Goal: Find specific page/section: Find specific page/section

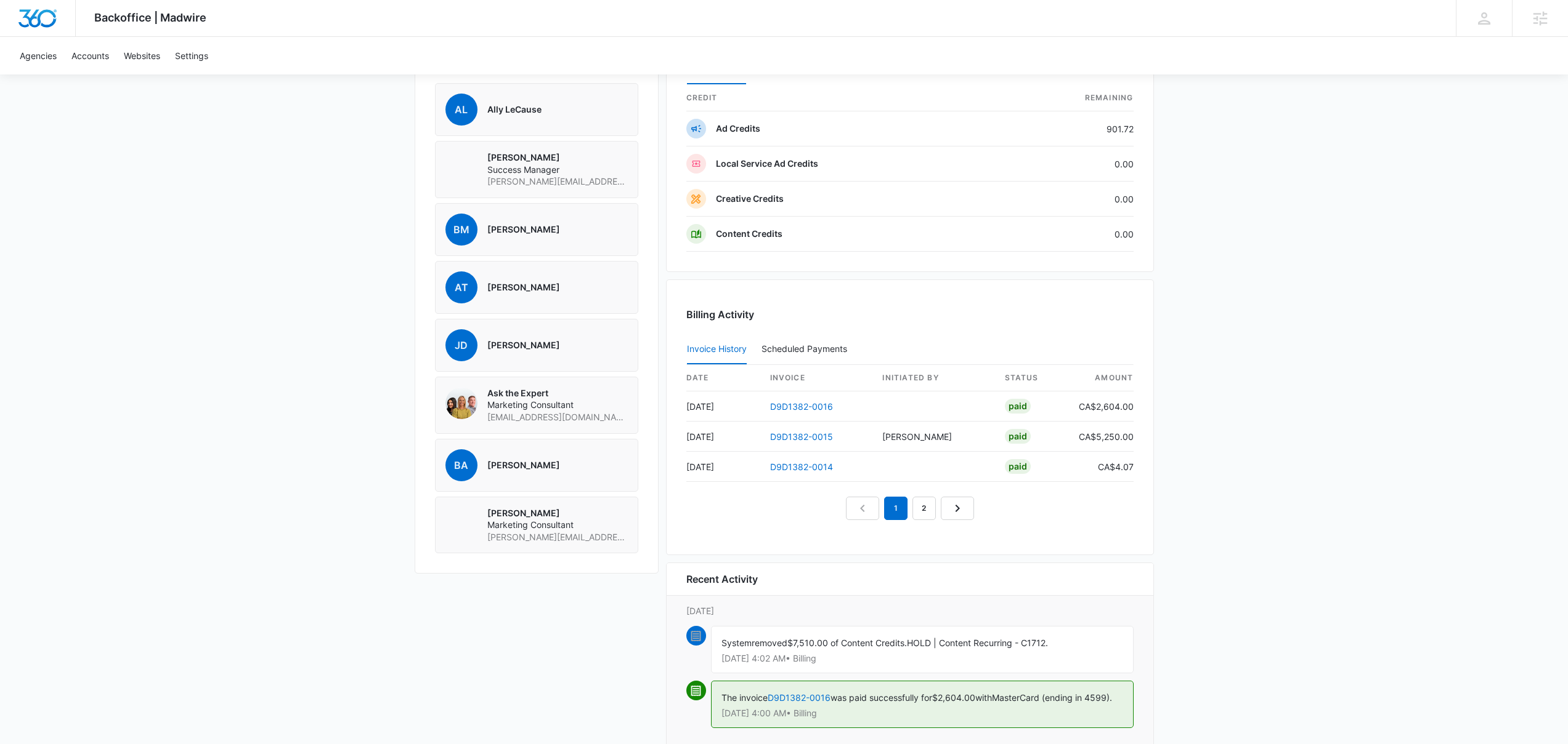
scroll to position [997, 0]
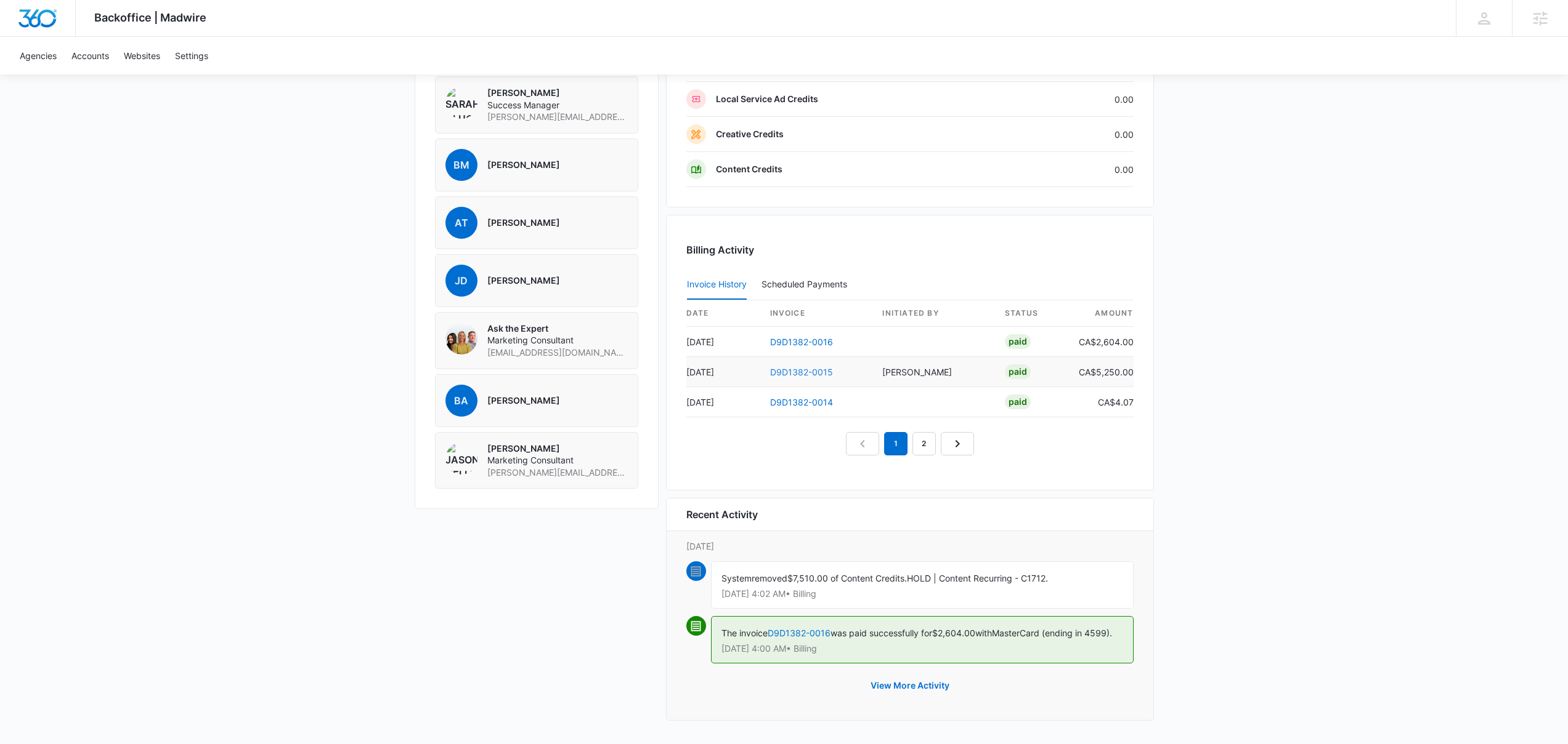
click at [821, 367] on link "D9D1382-0015" at bounding box center [801, 372] width 63 height 10
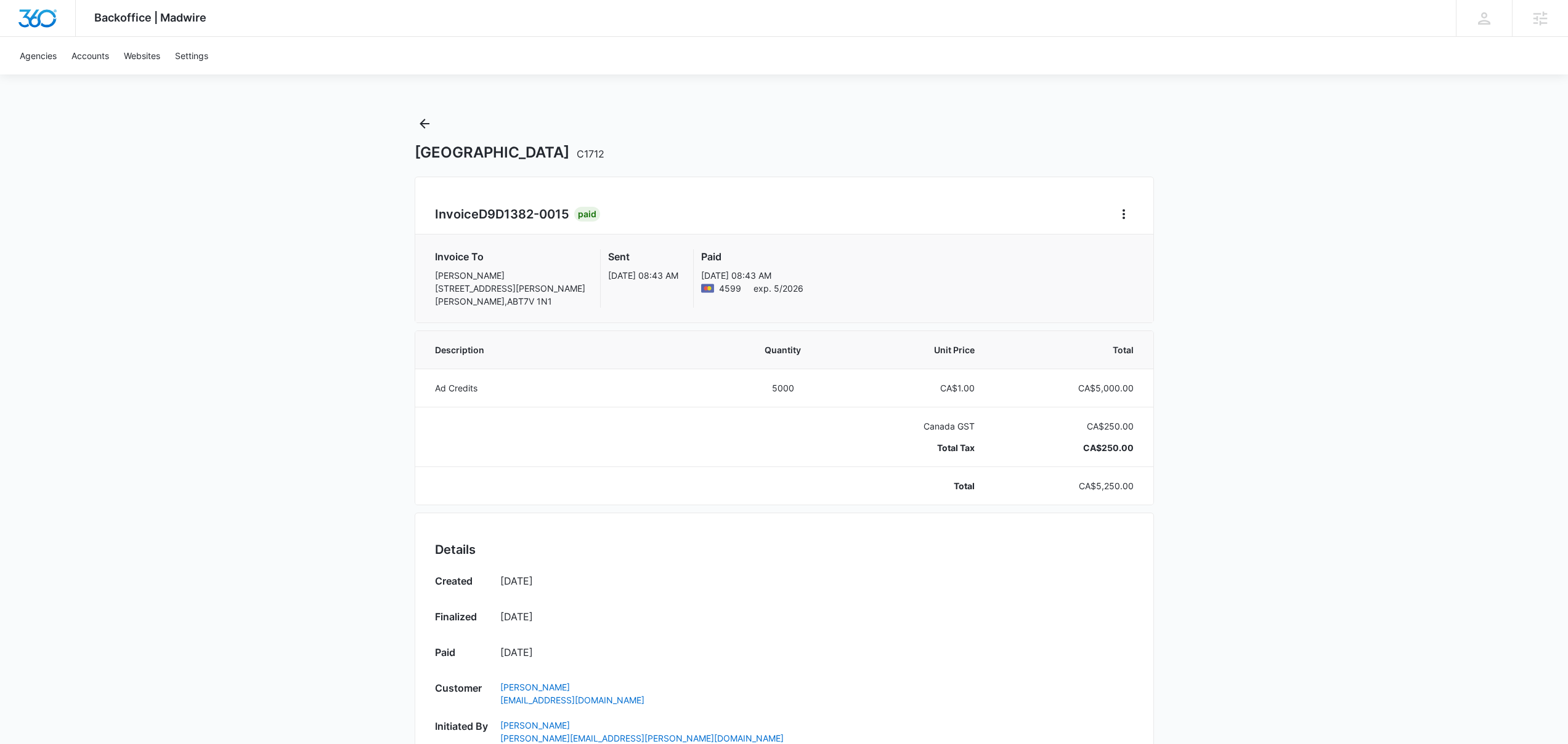
drag, startPoint x: 891, startPoint y: 210, endPoint x: 881, endPoint y: 228, distance: 20.6
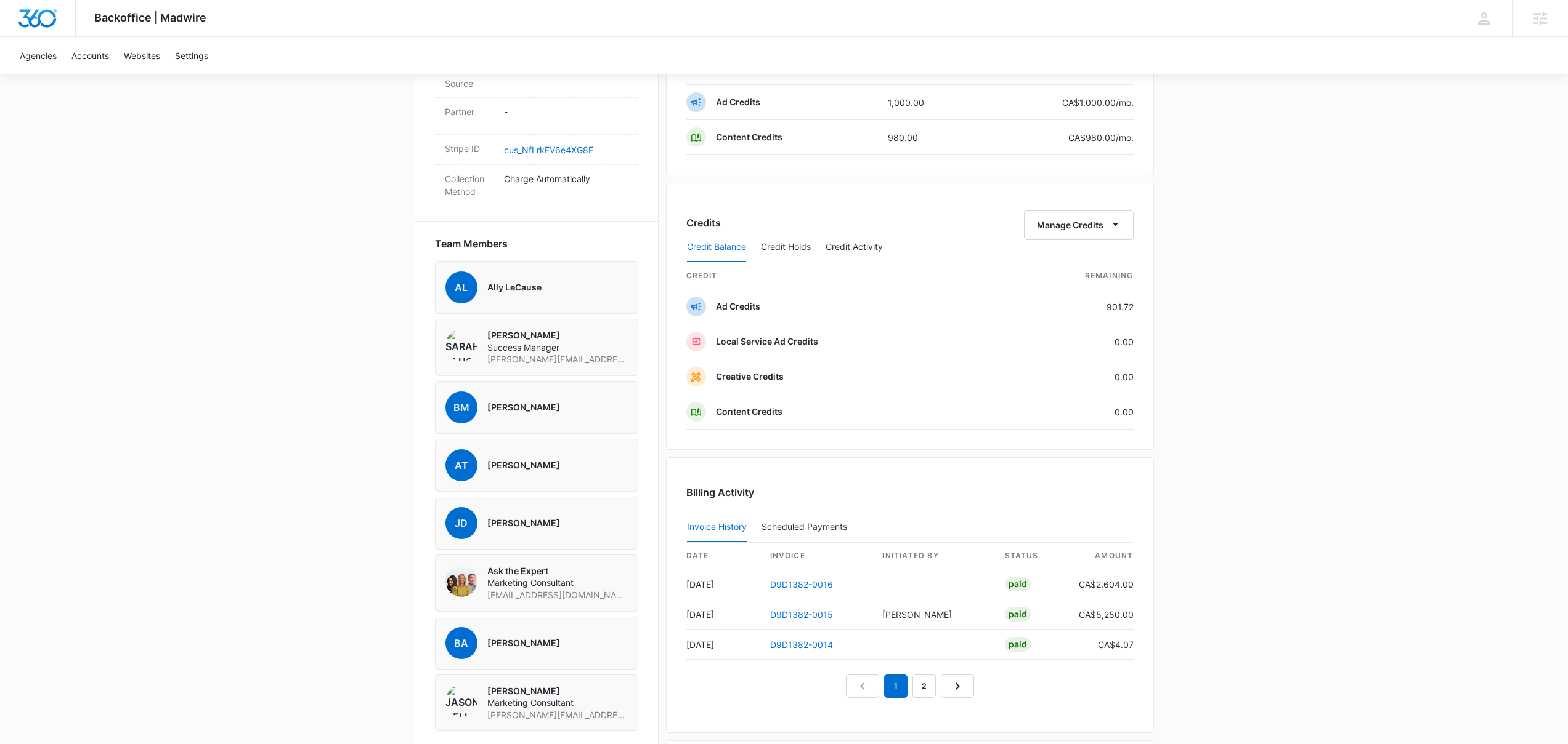
scroll to position [862, 0]
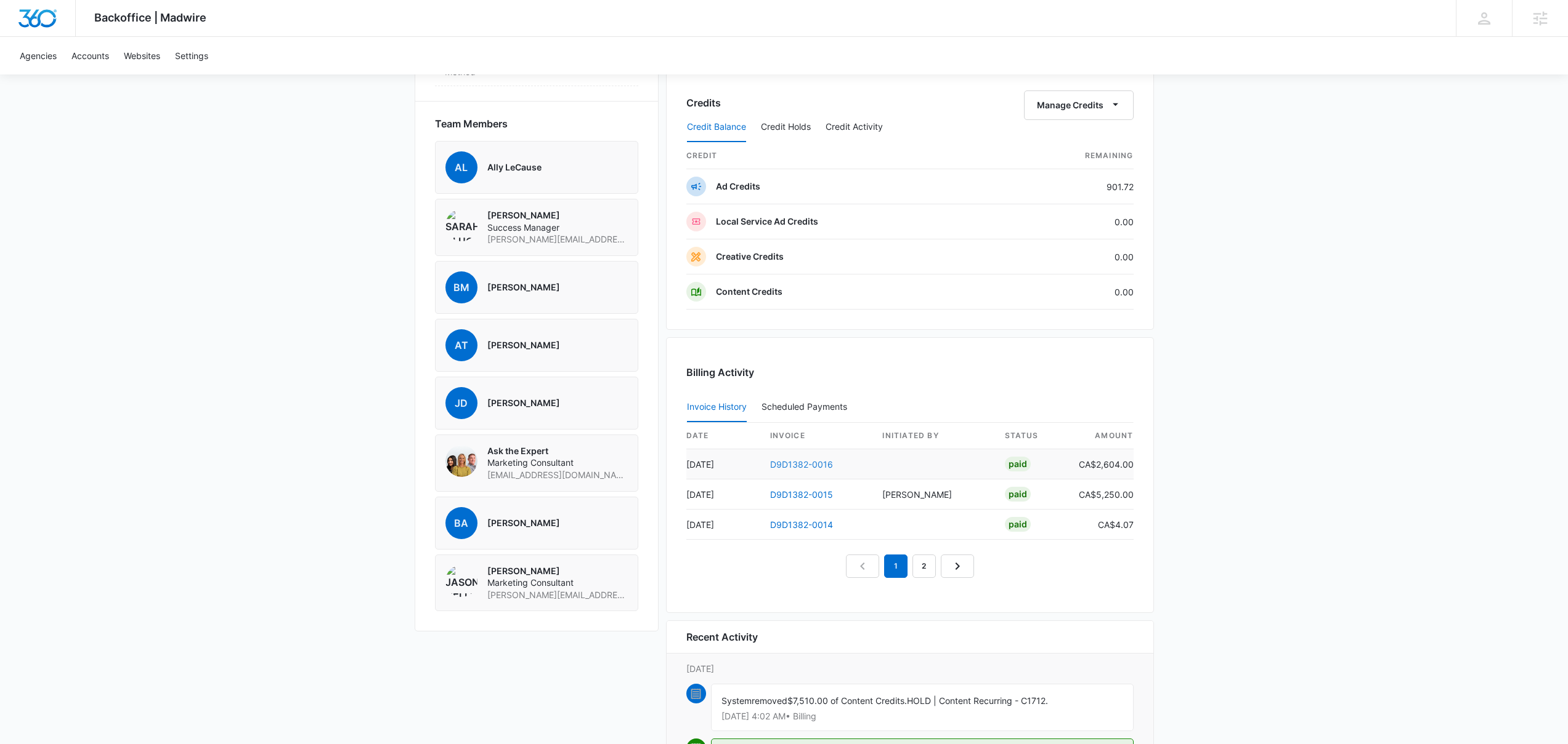
click at [793, 463] on link "D9D1382-0016" at bounding box center [801, 464] width 63 height 10
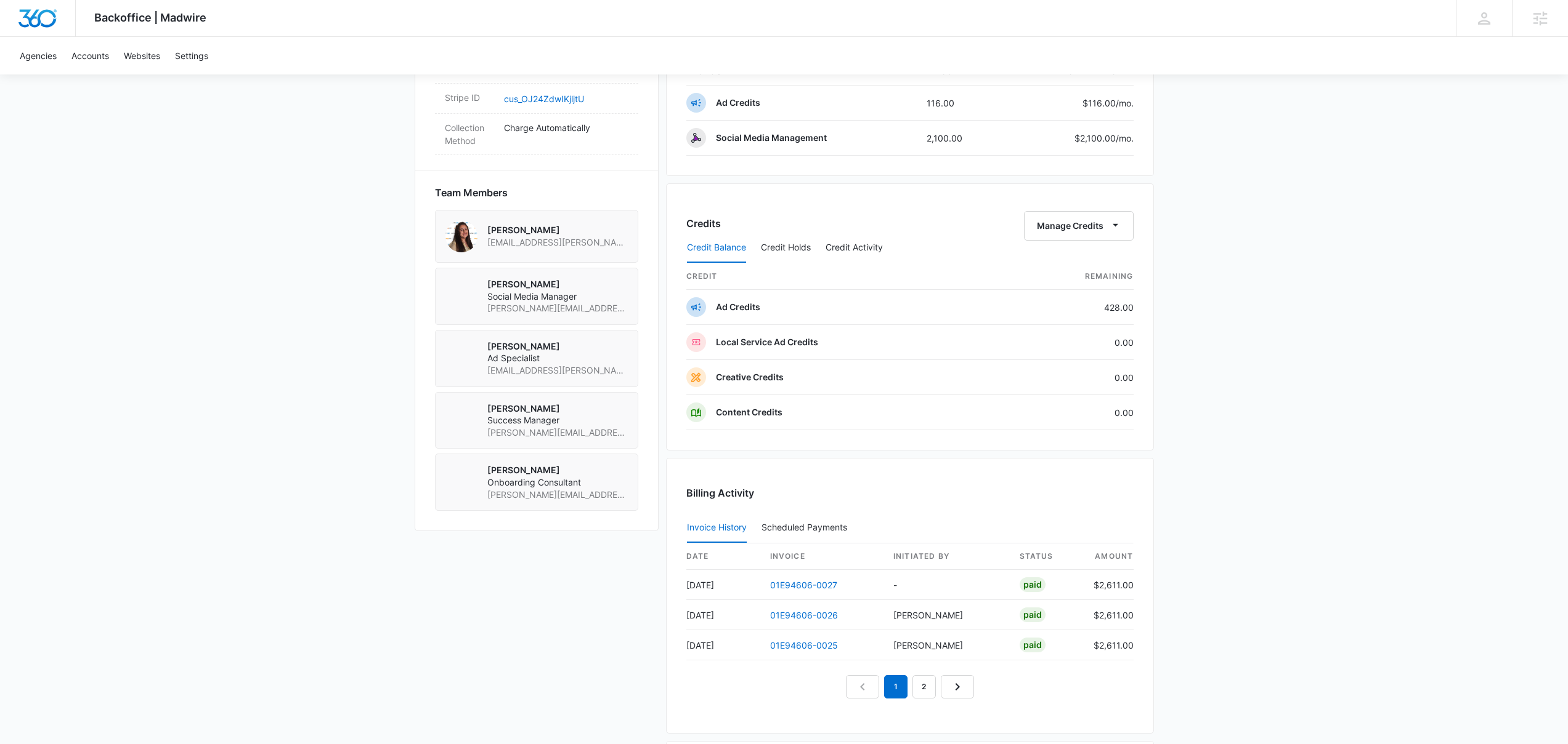
scroll to position [953, 0]
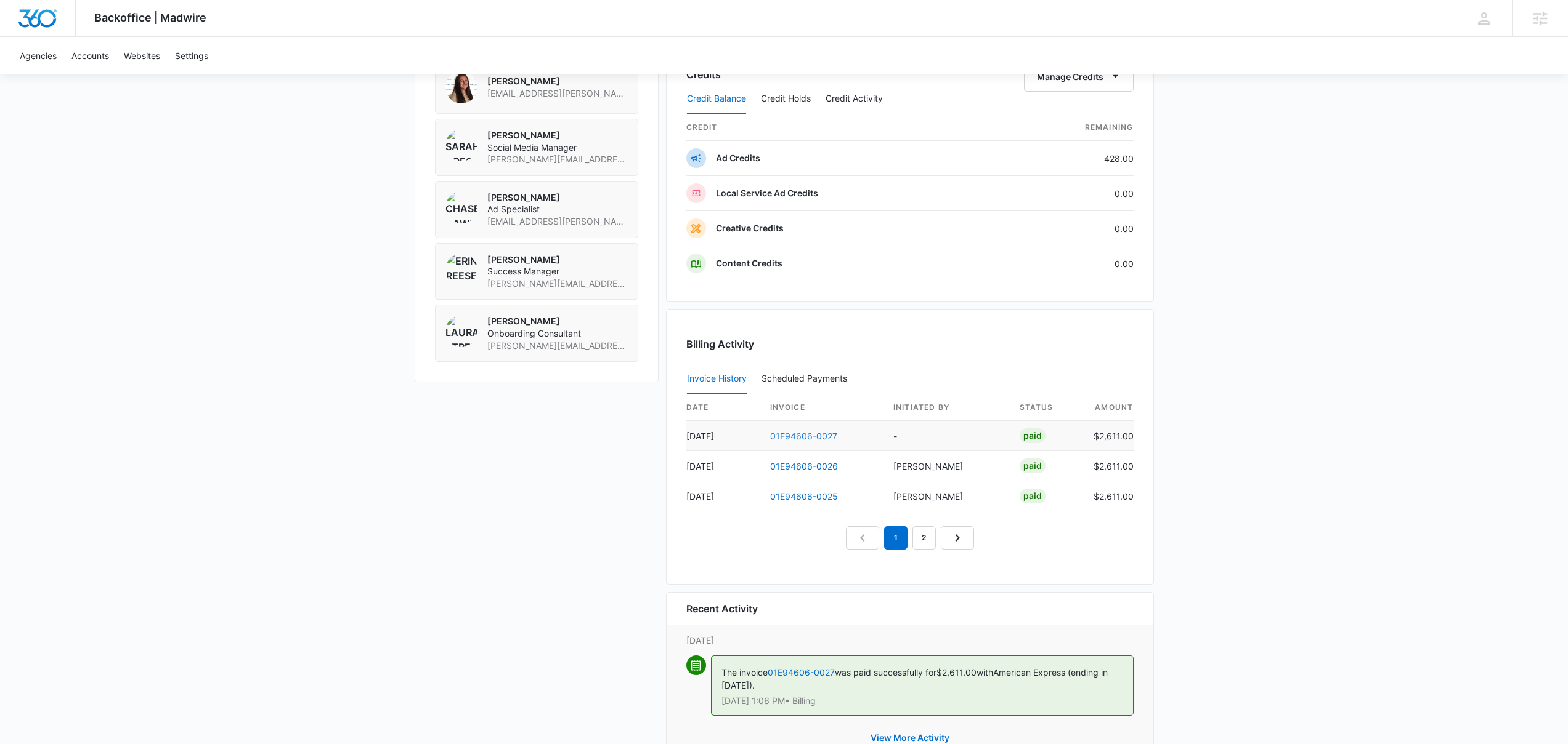
click at [787, 435] on link "01E94606-0027" at bounding box center [803, 435] width 67 height 10
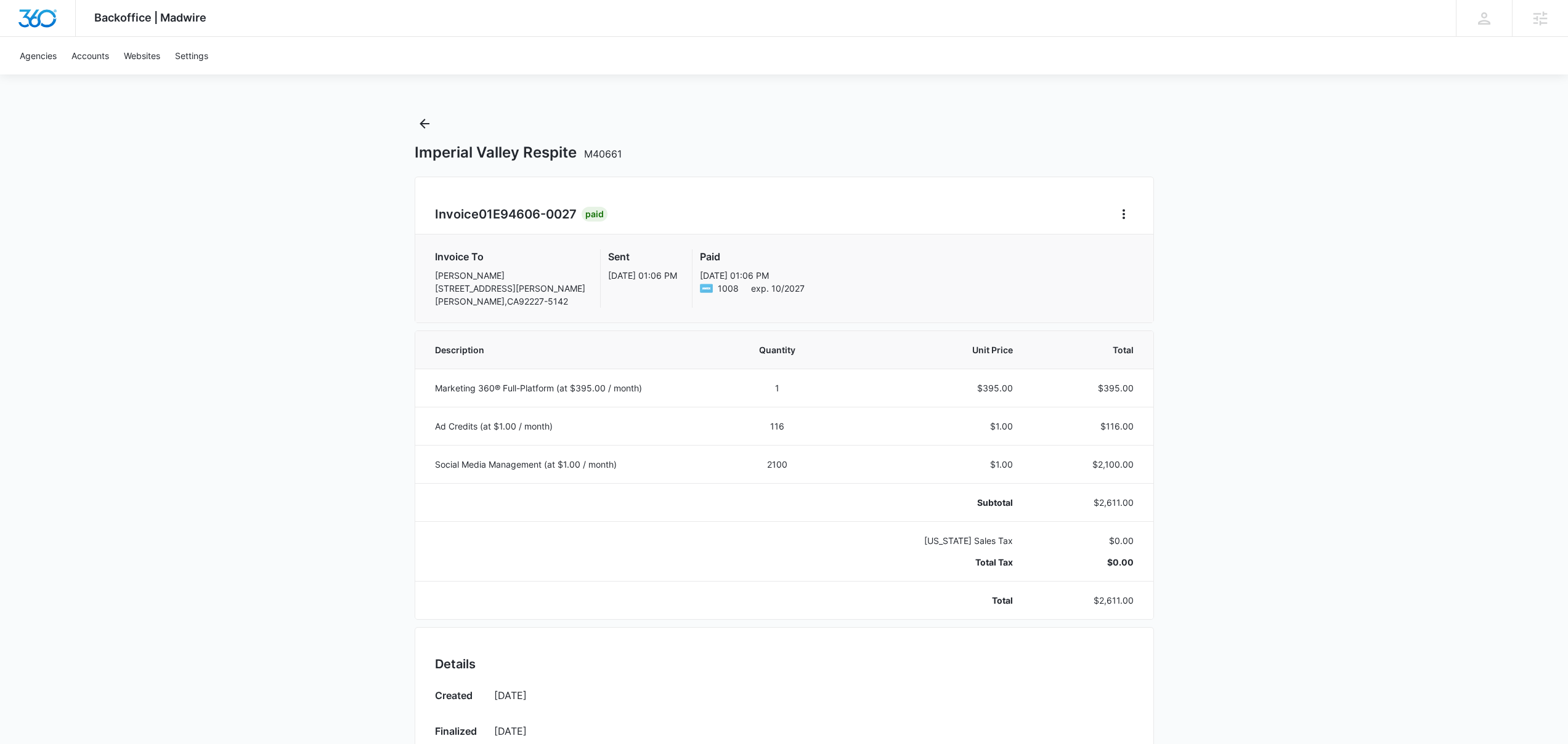
click at [1341, 173] on div "Backoffice | Madwire Apps Settings Josh Bacon josh.bacon@madwire.com My Profile…" at bounding box center [784, 594] width 1568 height 1187
click at [1292, 177] on div "Backoffice | Madwire Apps Settings Josh Bacon josh.bacon@madwire.com My Profile…" at bounding box center [784, 594] width 1568 height 1187
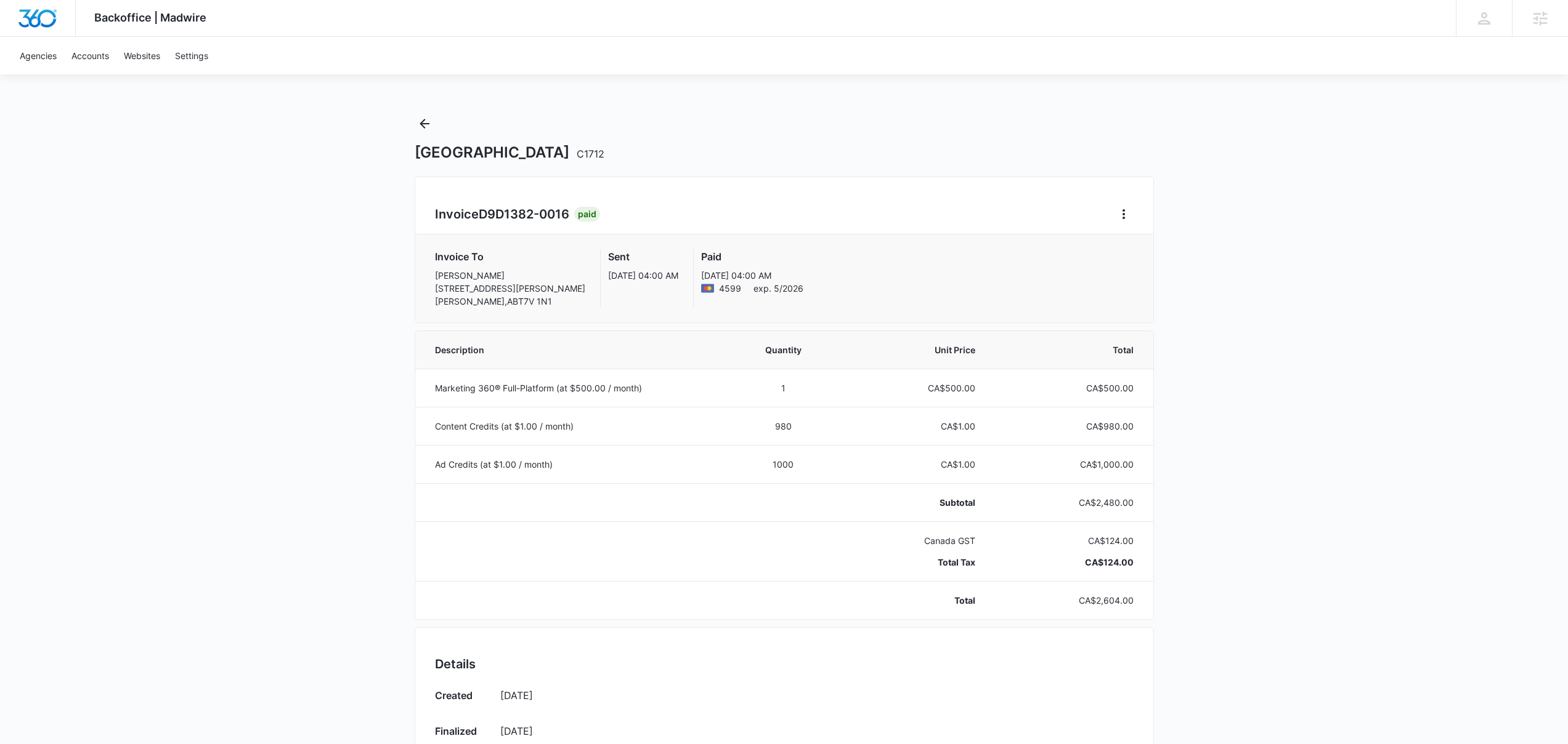
click at [911, 178] on div "Invoice D9D1382-0016 Paid Invoice To Lisa Russell 553 GREGG AVE HINTON , AB T7V…" at bounding box center [785, 250] width 740 height 147
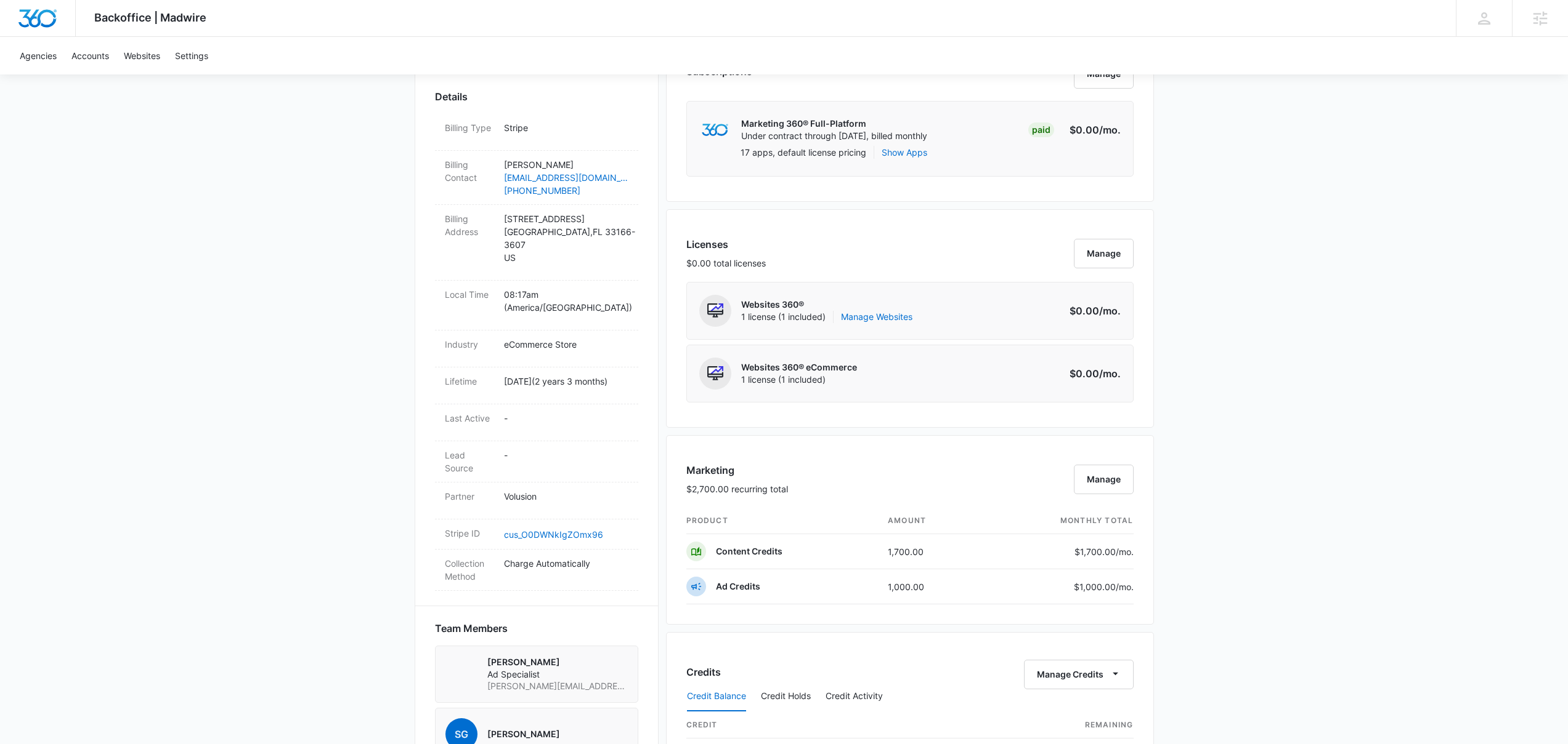
scroll to position [614, 0]
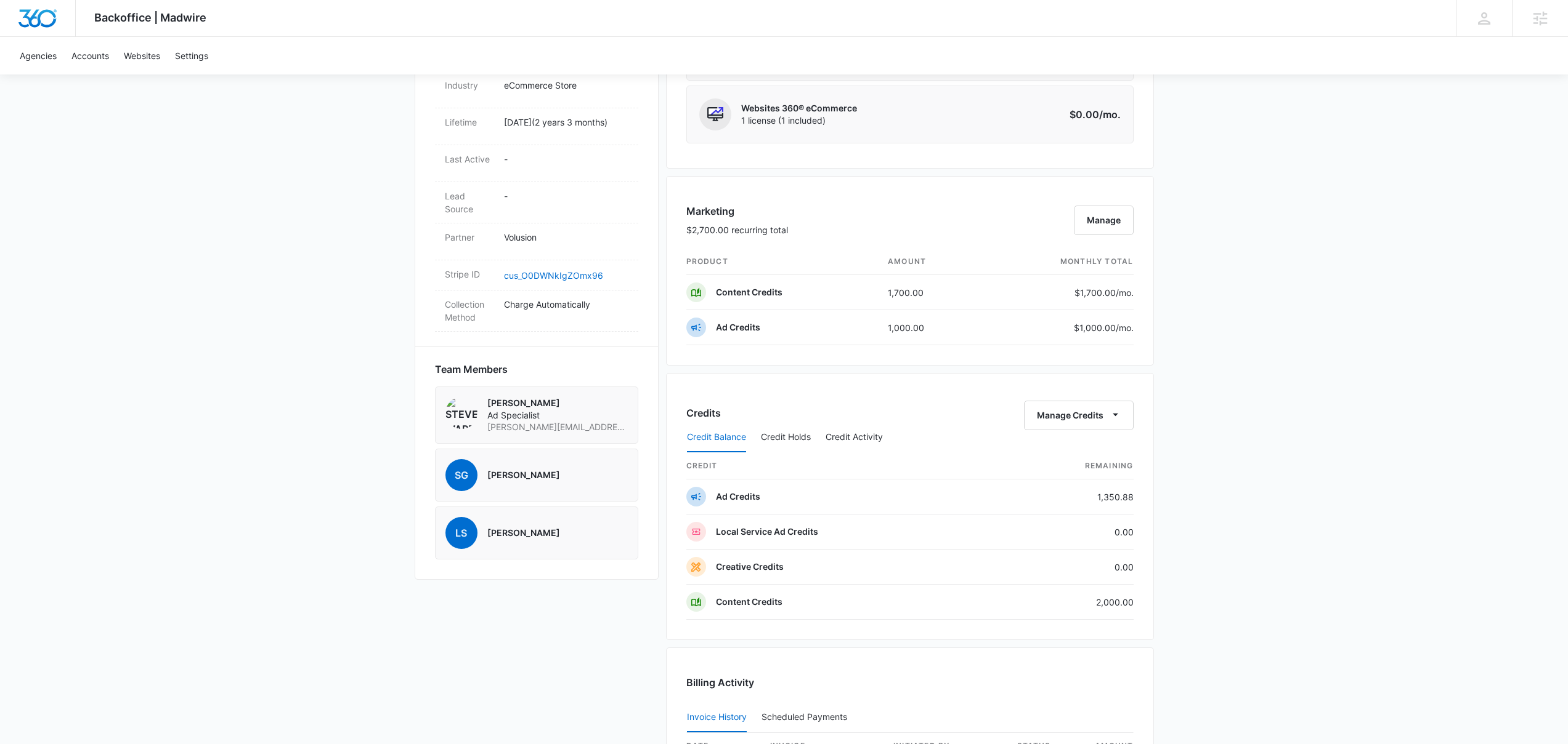
click at [552, 477] on div "[PERSON_NAME]" at bounding box center [523, 475] width 72 height 32
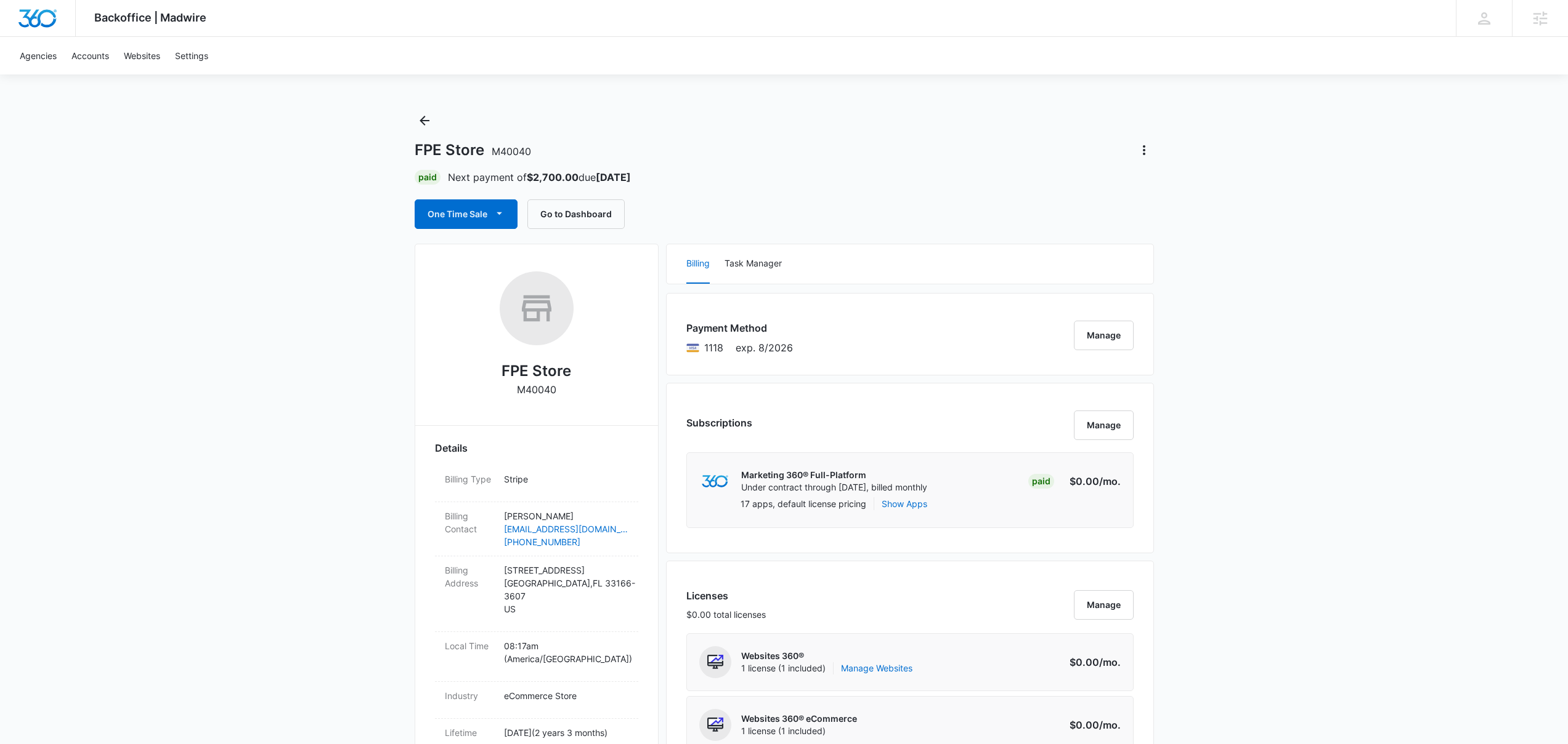
scroll to position [0, 0]
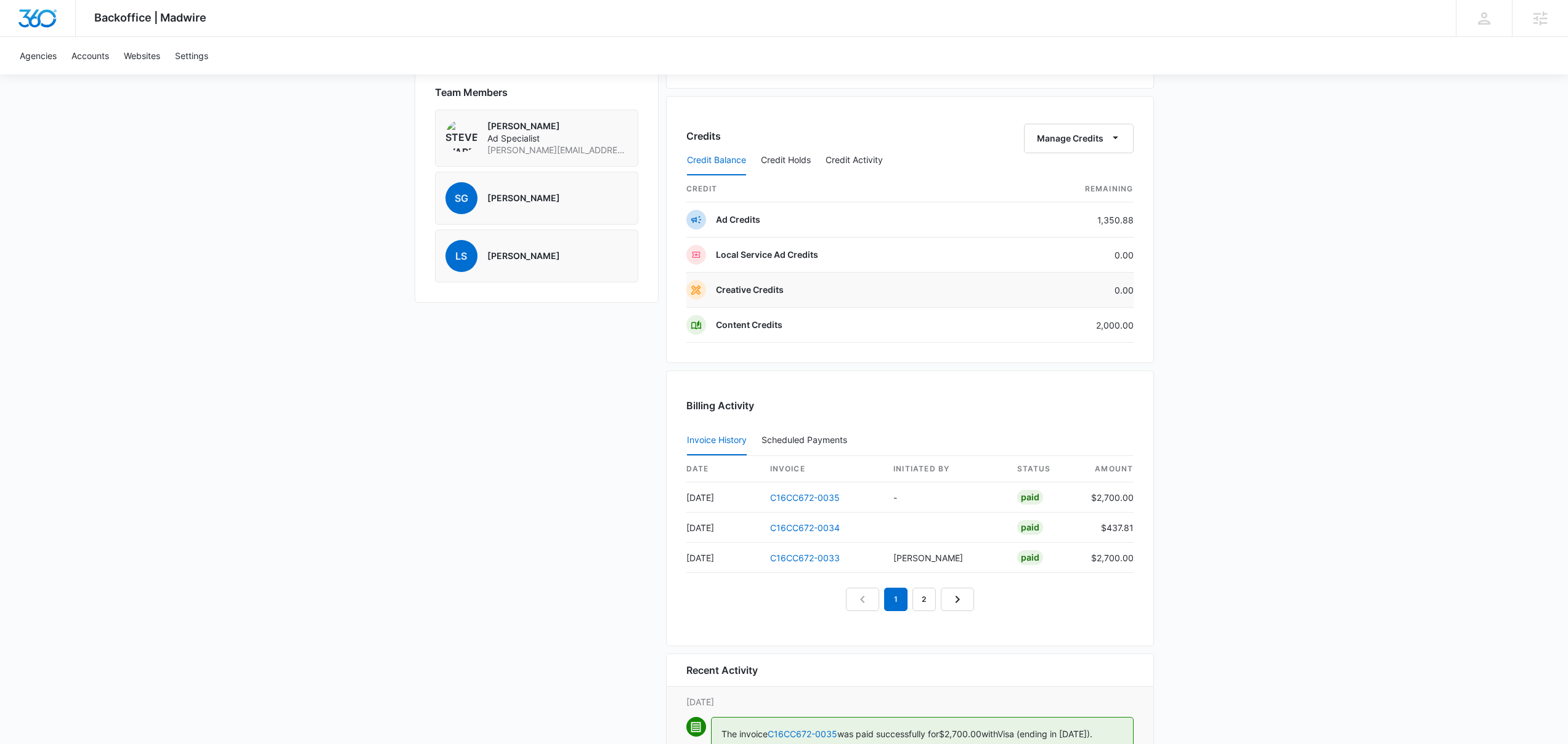
scroll to position [953, 0]
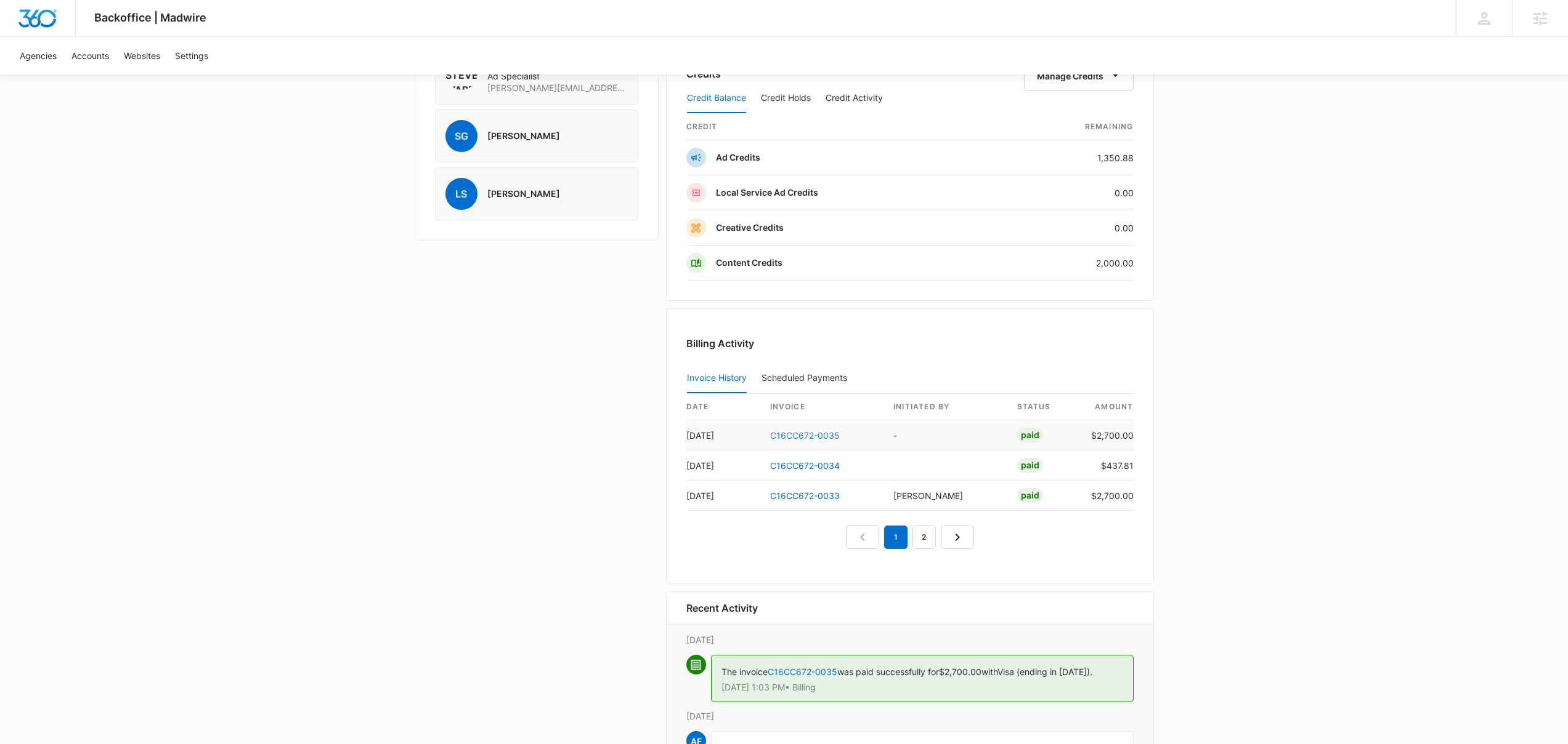
click at [822, 431] on link "C16CC672-0035" at bounding box center [805, 435] width 70 height 10
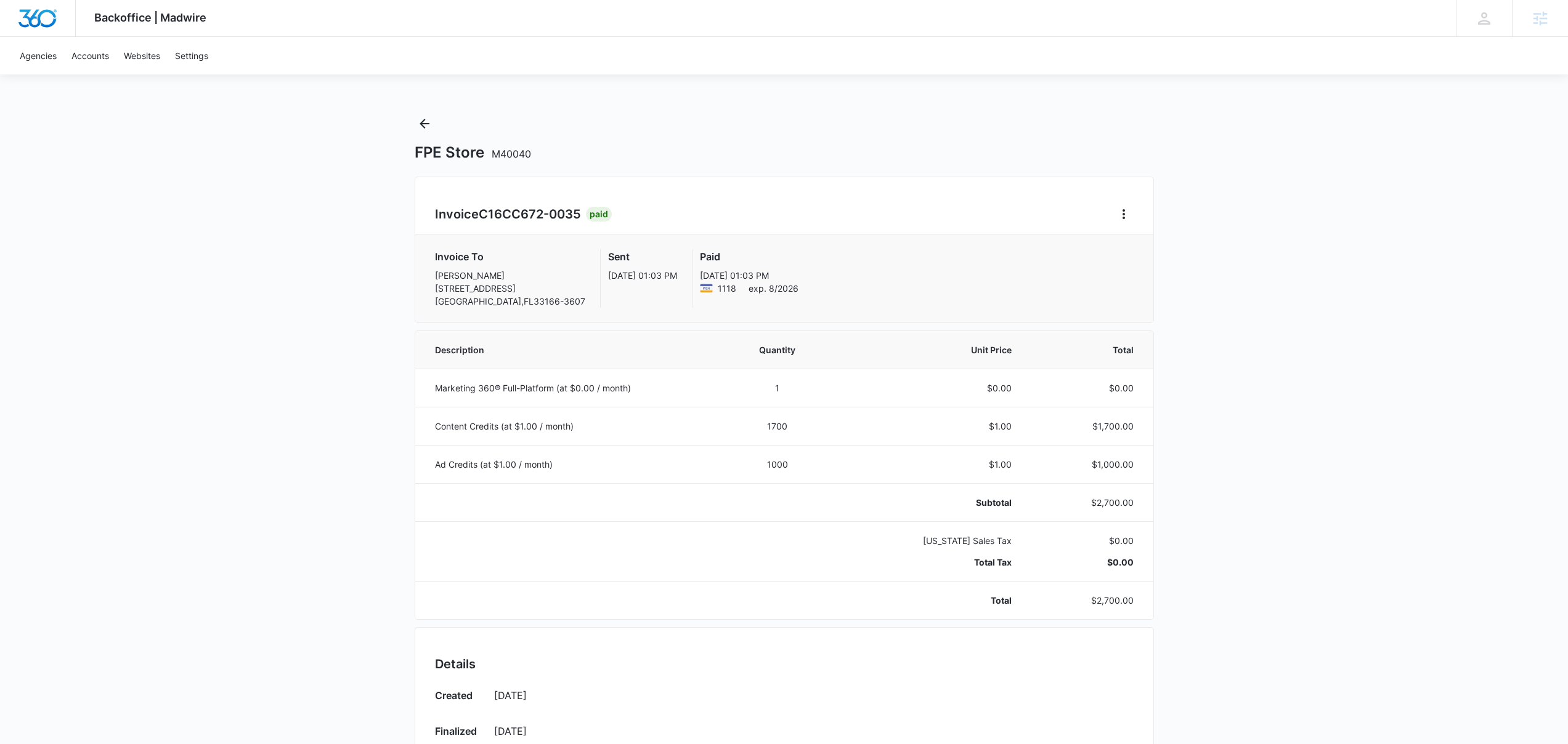
drag, startPoint x: 770, startPoint y: 21, endPoint x: 782, endPoint y: 22, distance: 12.0
click at [782, 22] on div "Backoffice | Madwire Apps Settings [PERSON_NAME] [PERSON_NAME][EMAIL_ADDRESS][P…" at bounding box center [784, 18] width 1568 height 37
drag, startPoint x: 435, startPoint y: 214, endPoint x: 581, endPoint y: 214, distance: 146.0
click at [581, 214] on h2 "Invoice C16CC672-0035" at bounding box center [510, 214] width 151 height 19
copy h2 "Invoice C16CC672-0035"
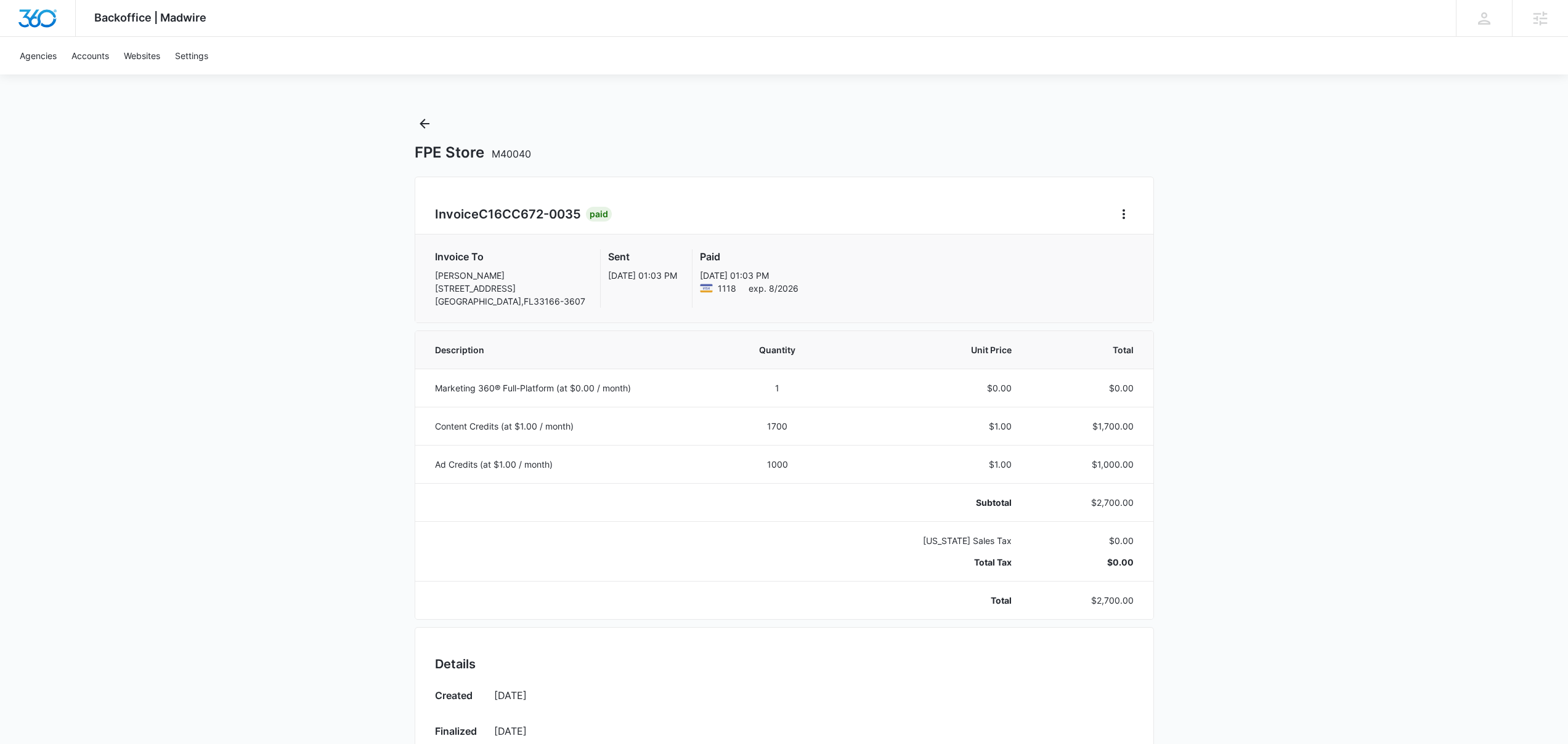
click at [827, 92] on div "Backoffice | Madwire Apps Settings [PERSON_NAME] [PERSON_NAME][EMAIL_ADDRESS][P…" at bounding box center [784, 594] width 1568 height 1187
click at [826, 92] on div "Backoffice | Madwire Apps Settings [PERSON_NAME] [PERSON_NAME][EMAIL_ADDRESS][P…" at bounding box center [784, 594] width 1568 height 1187
